Goal: Transaction & Acquisition: Download file/media

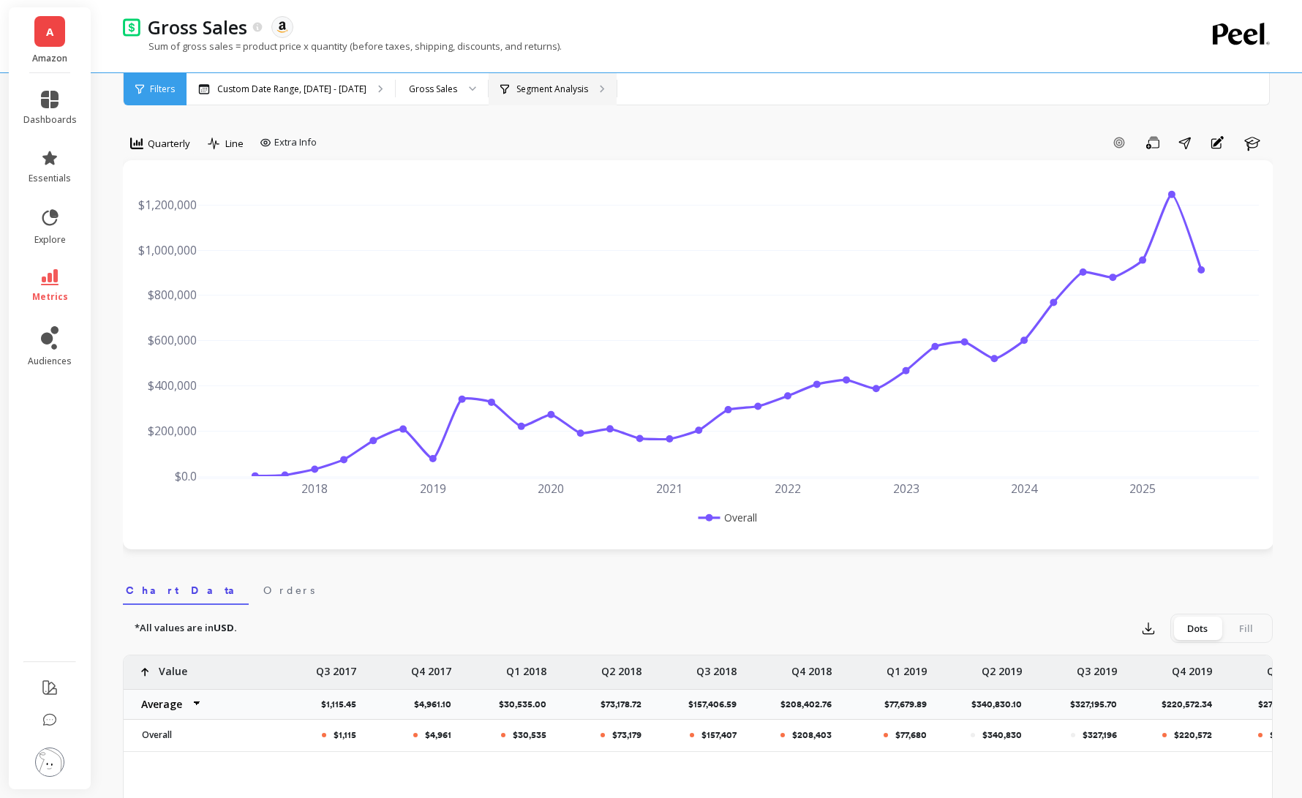
click at [583, 95] on div "Segment Analysis" at bounding box center [552, 89] width 128 height 32
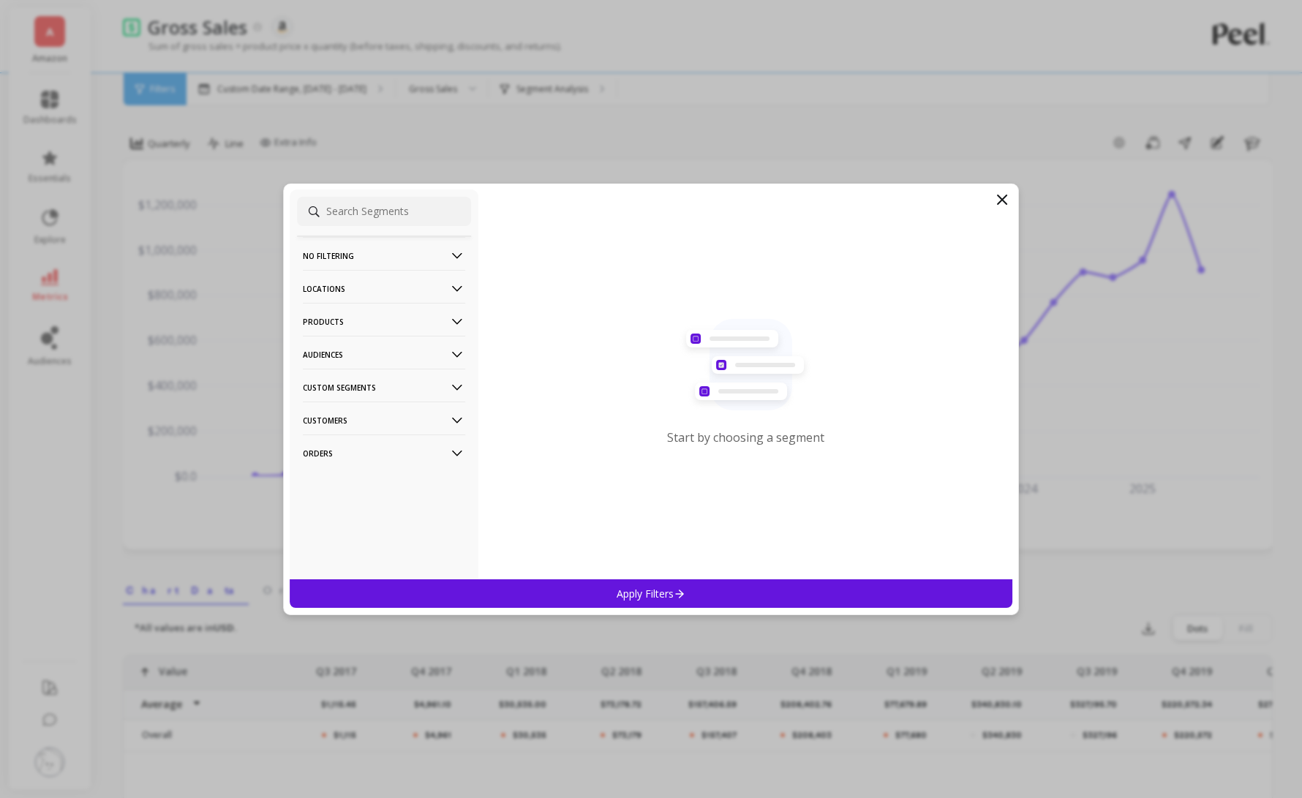
click at [341, 251] on p "No filtering" at bounding box center [384, 255] width 162 height 37
click at [403, 363] on p "Products" at bounding box center [384, 360] width 162 height 37
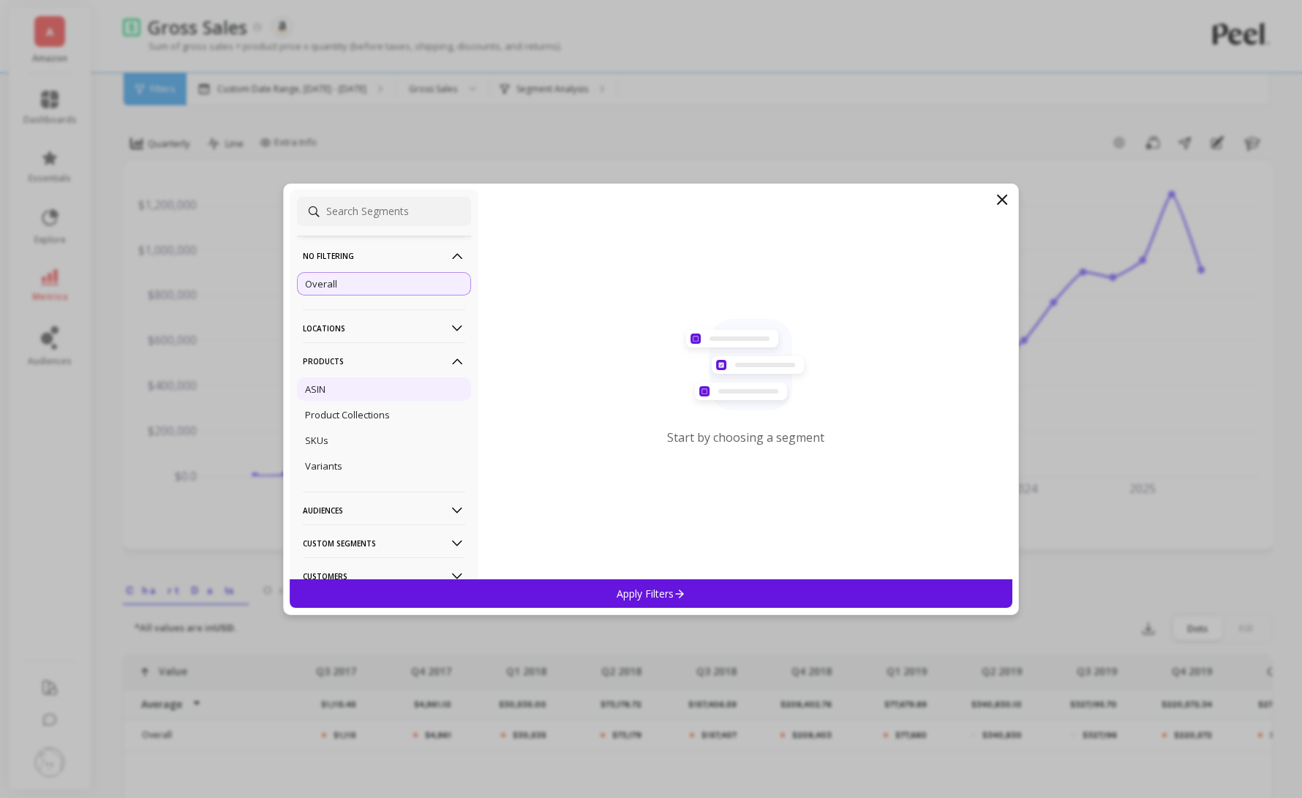
click at [391, 397] on div "ASIN" at bounding box center [384, 388] width 174 height 23
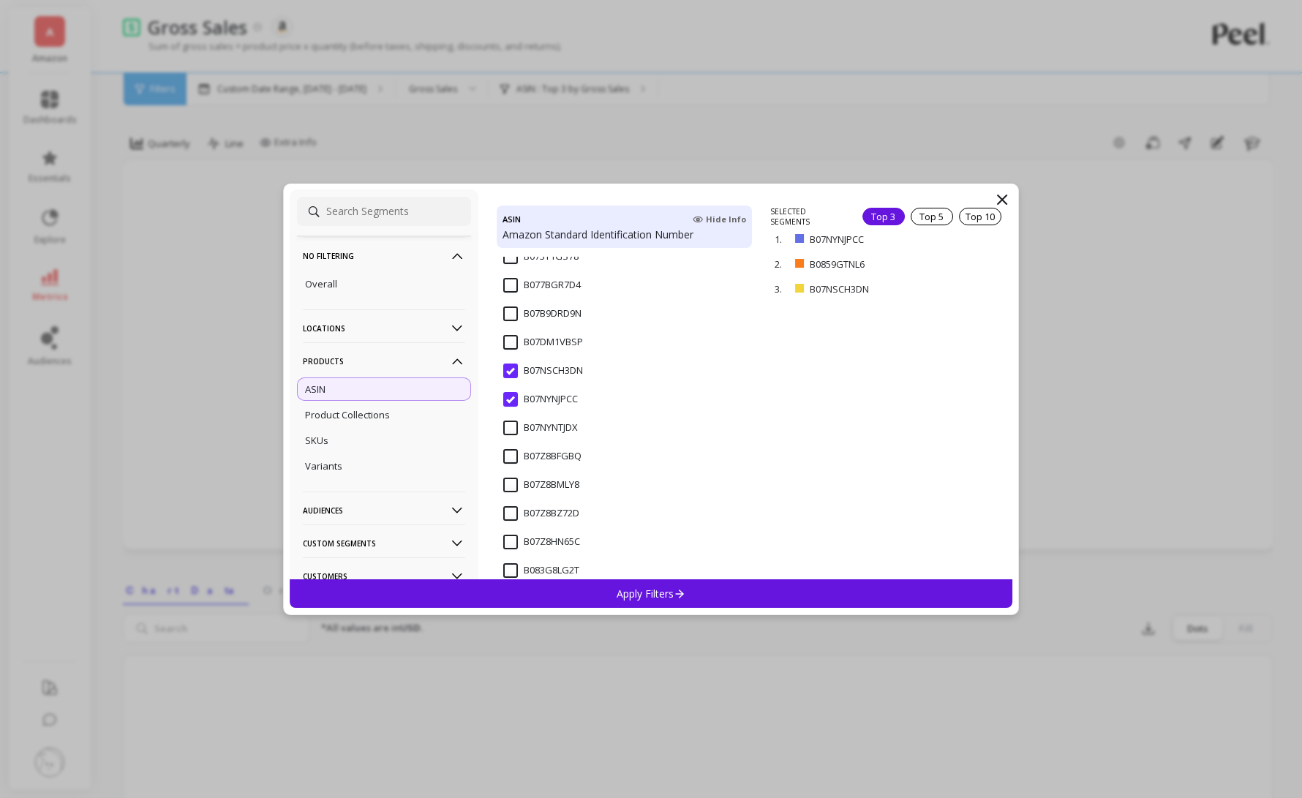
scroll to position [287, 0]
click at [510, 338] on input "B07NSCH3DN" at bounding box center [543, 339] width 80 height 15
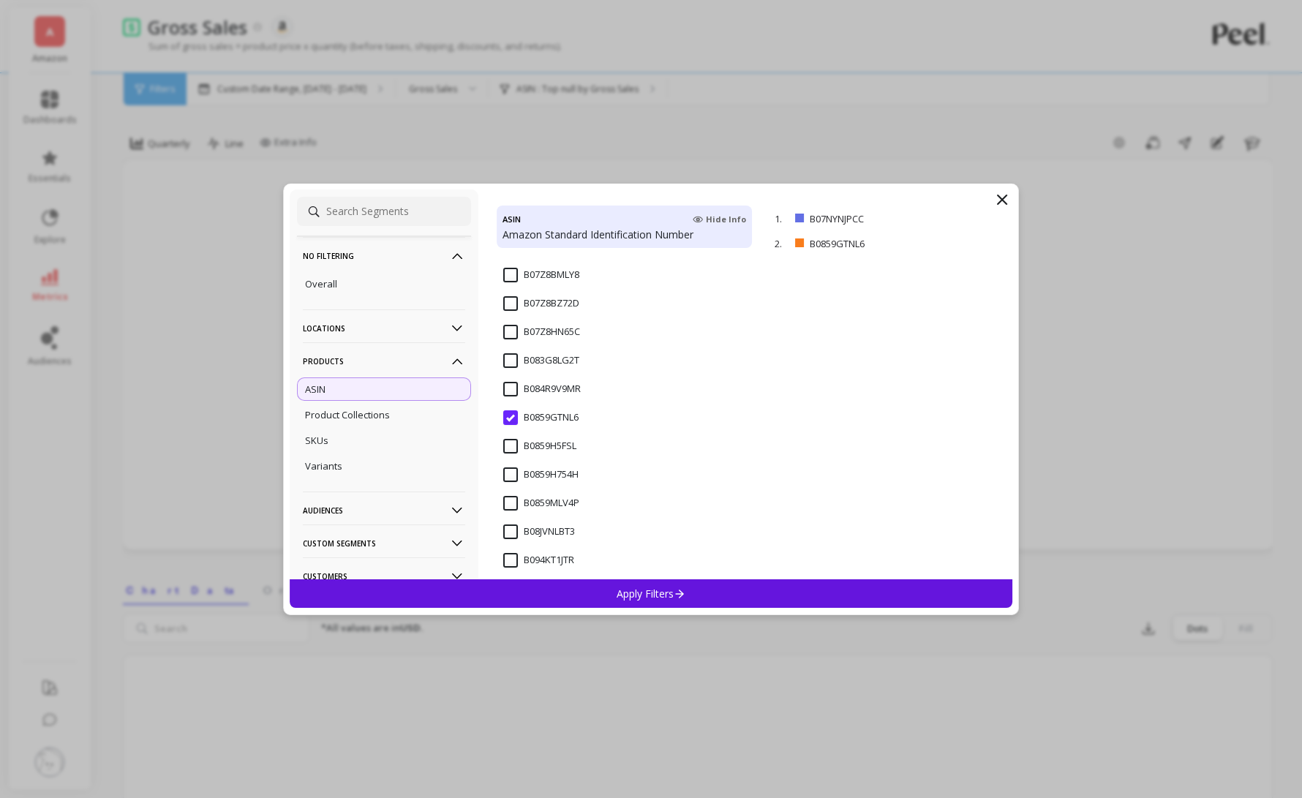
click at [508, 421] on input "B0859GTNL6" at bounding box center [540, 417] width 75 height 15
click at [632, 598] on p "Apply Filters" at bounding box center [650, 593] width 69 height 14
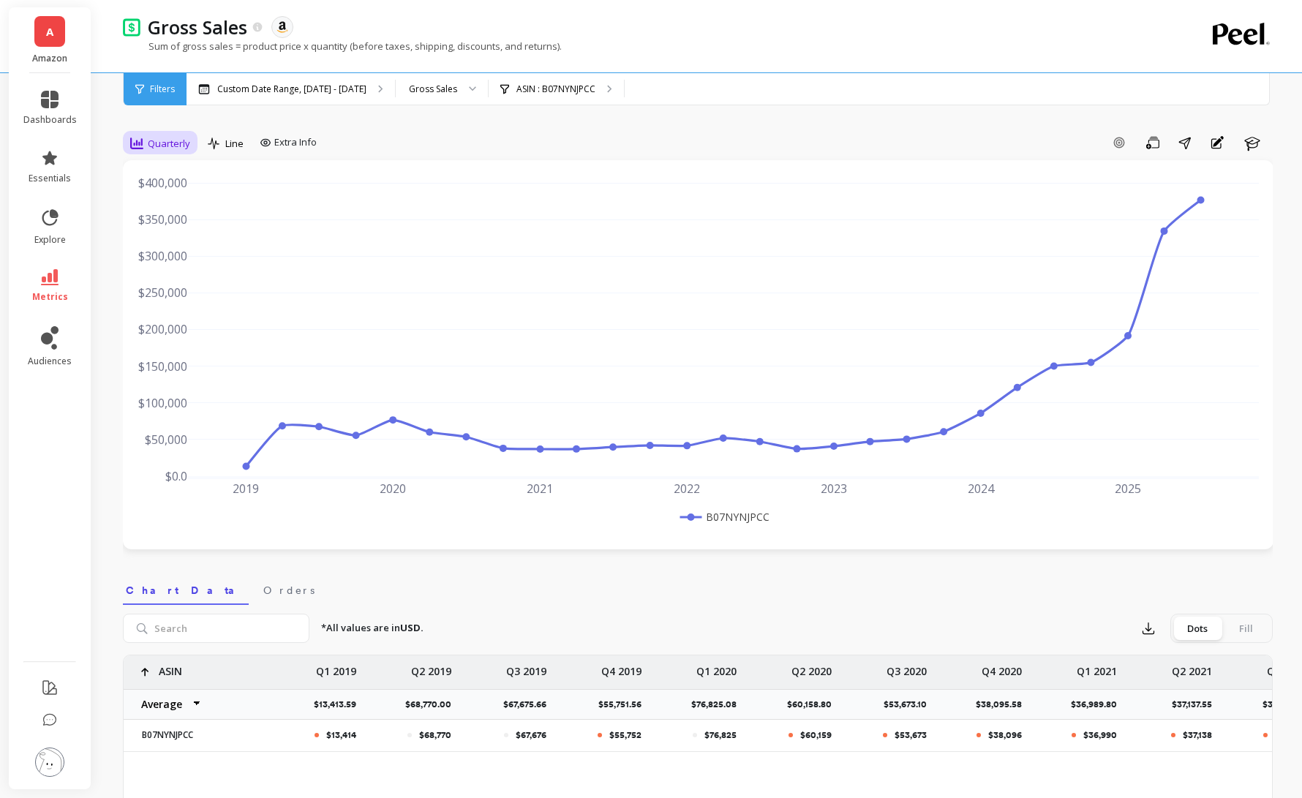
click at [159, 142] on span "Quarterly" at bounding box center [169, 144] width 42 height 14
click at [180, 271] on div "6-week rolling" at bounding box center [176, 283] width 101 height 26
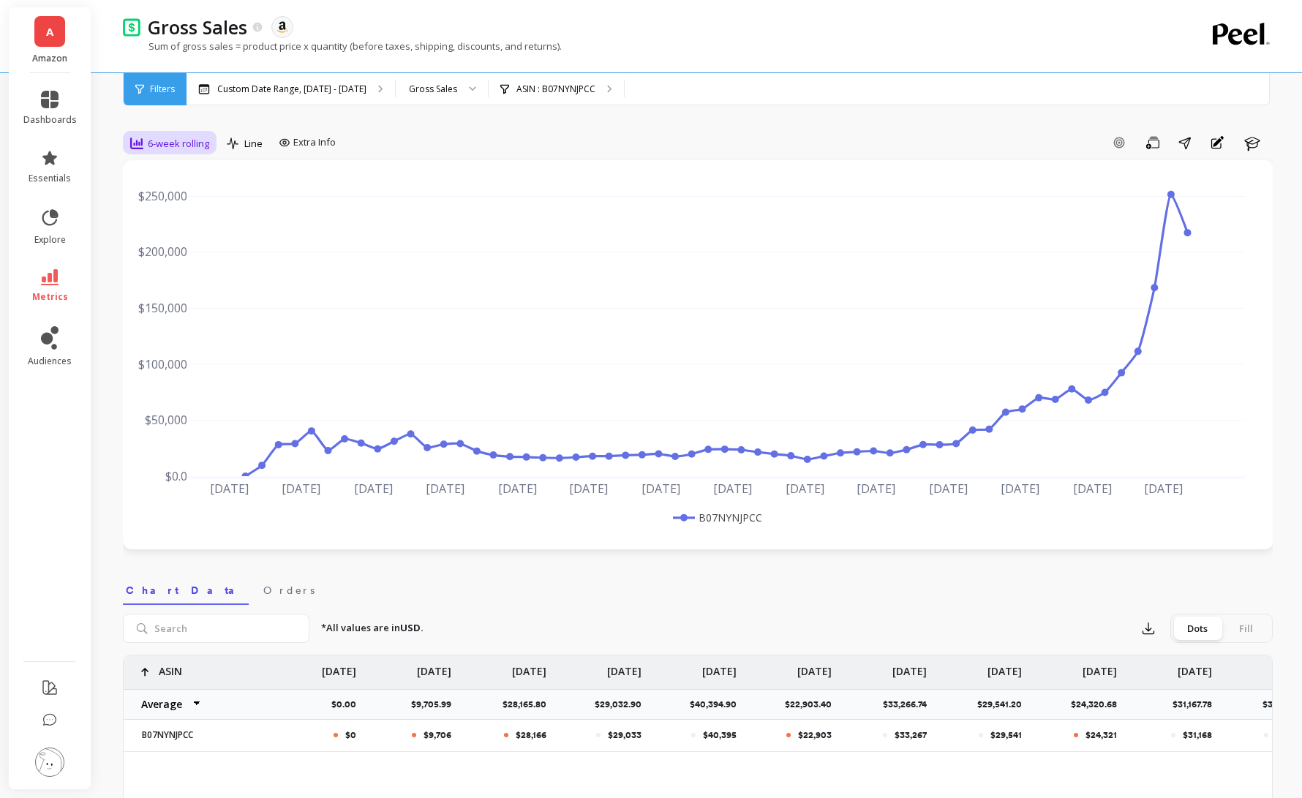
click at [177, 137] on span "6-week rolling" at bounding box center [178, 144] width 61 height 14
click at [192, 257] on div "30-day rolling" at bounding box center [176, 258] width 83 height 14
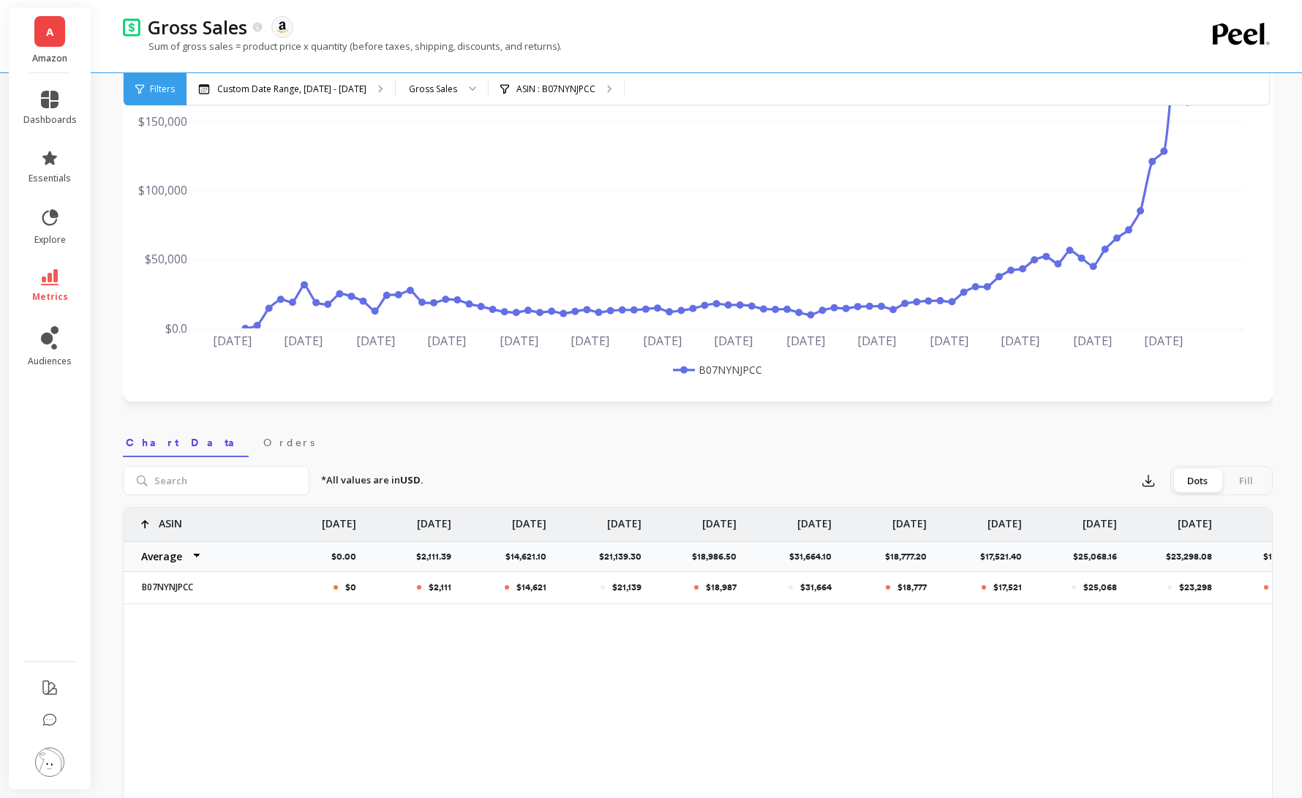
scroll to position [159, 0]
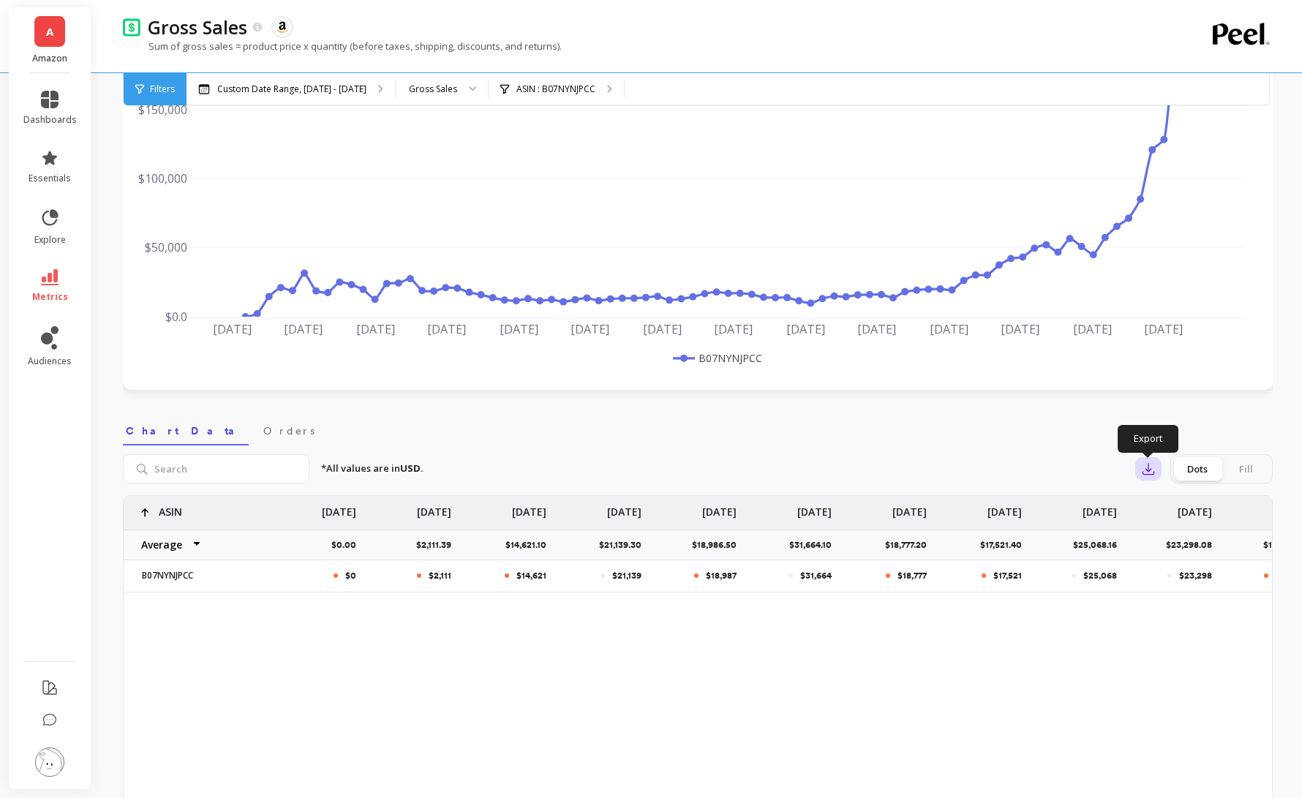
click at [1143, 469] on icon "button" at bounding box center [1148, 468] width 15 height 15
click at [1155, 502] on button "CSV" at bounding box center [1201, 509] width 130 height 26
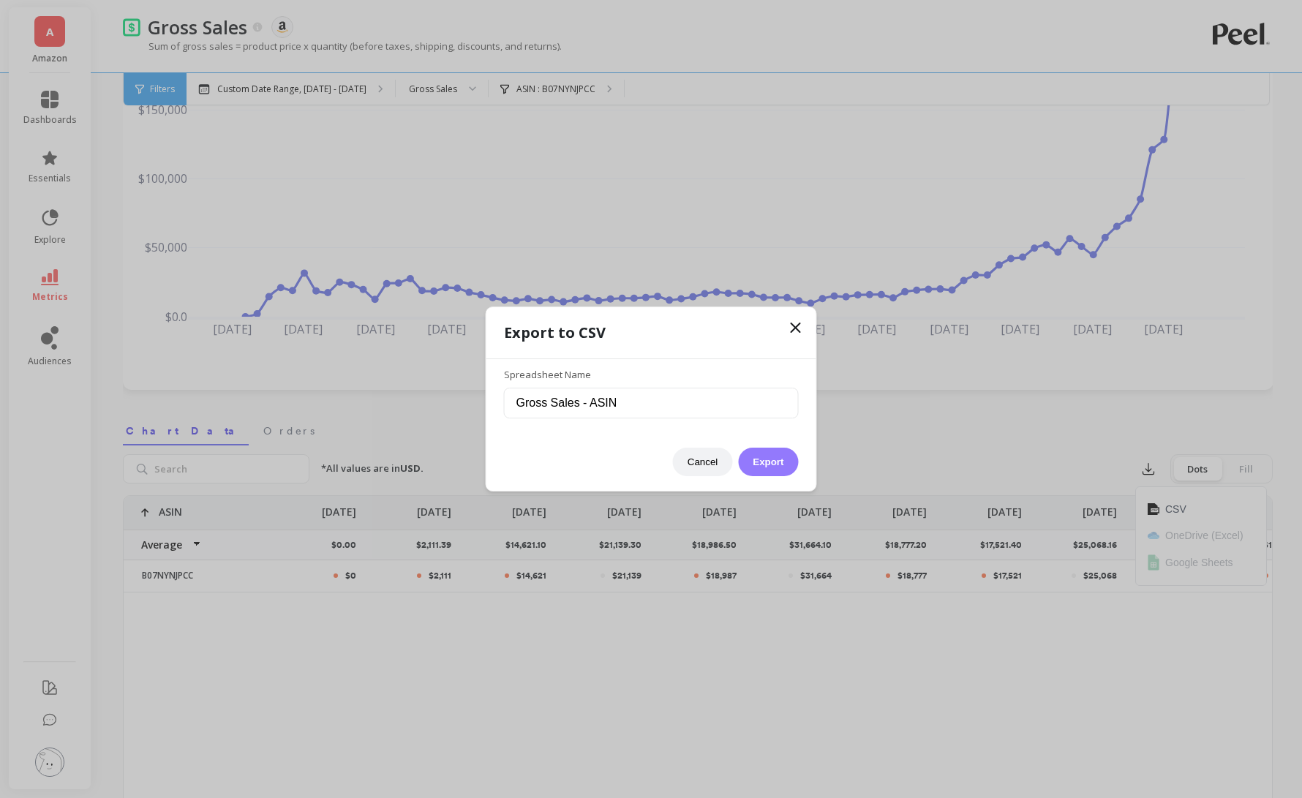
click at [773, 456] on button "Export" at bounding box center [768, 461] width 60 height 29
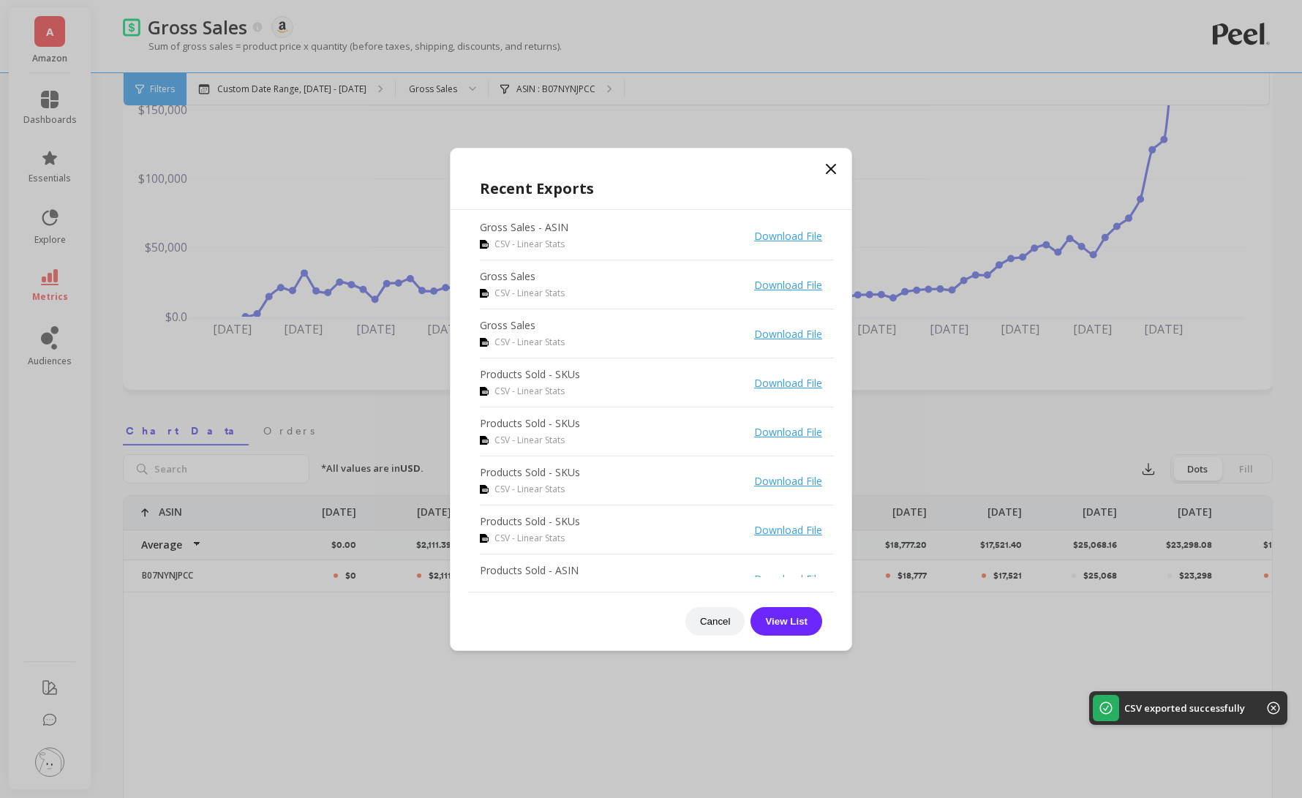
click at [843, 173] on div "Recent Exports Gross Sales - ASIN CSV - Linear Stats Download File Gross Sales …" at bounding box center [650, 406] width 401 height 487
click at [826, 170] on icon at bounding box center [831, 169] width 18 height 18
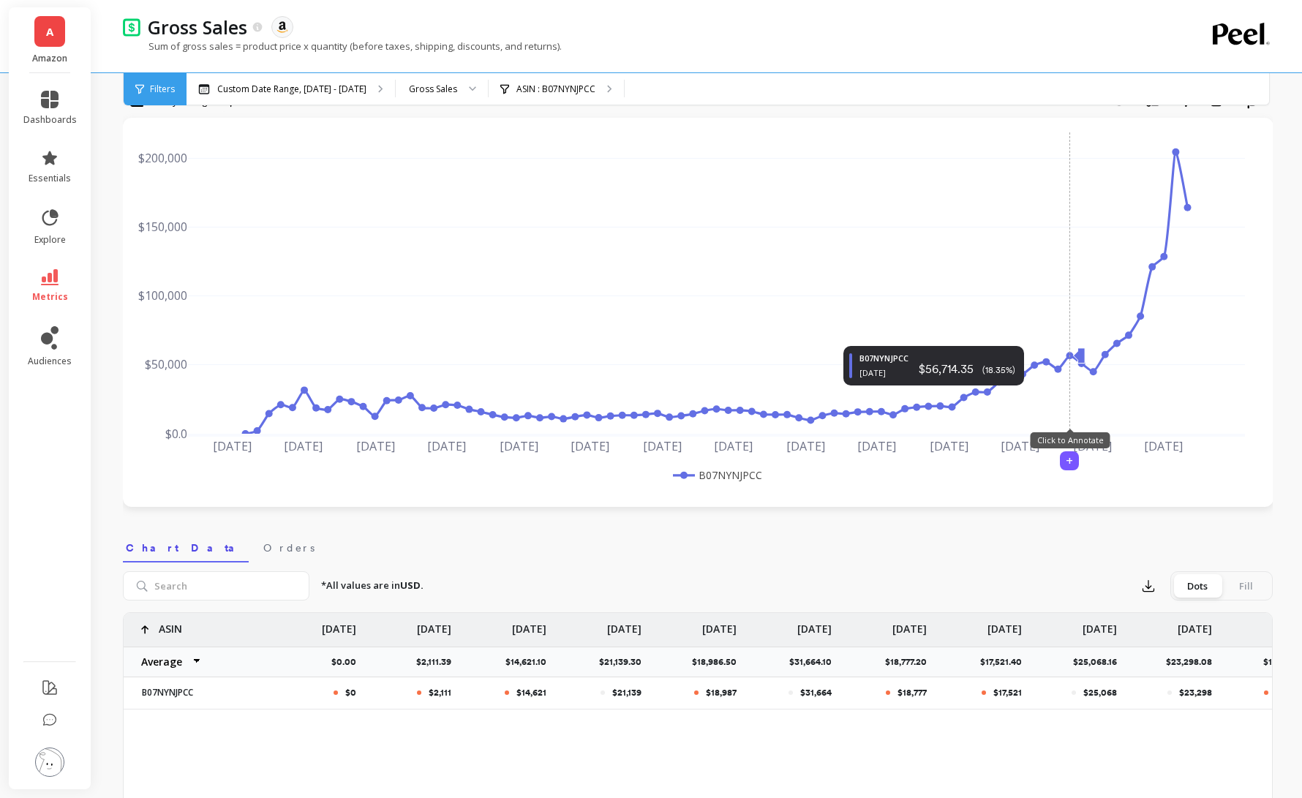
scroll to position [24, 0]
